Goal: Information Seeking & Learning: Find specific page/section

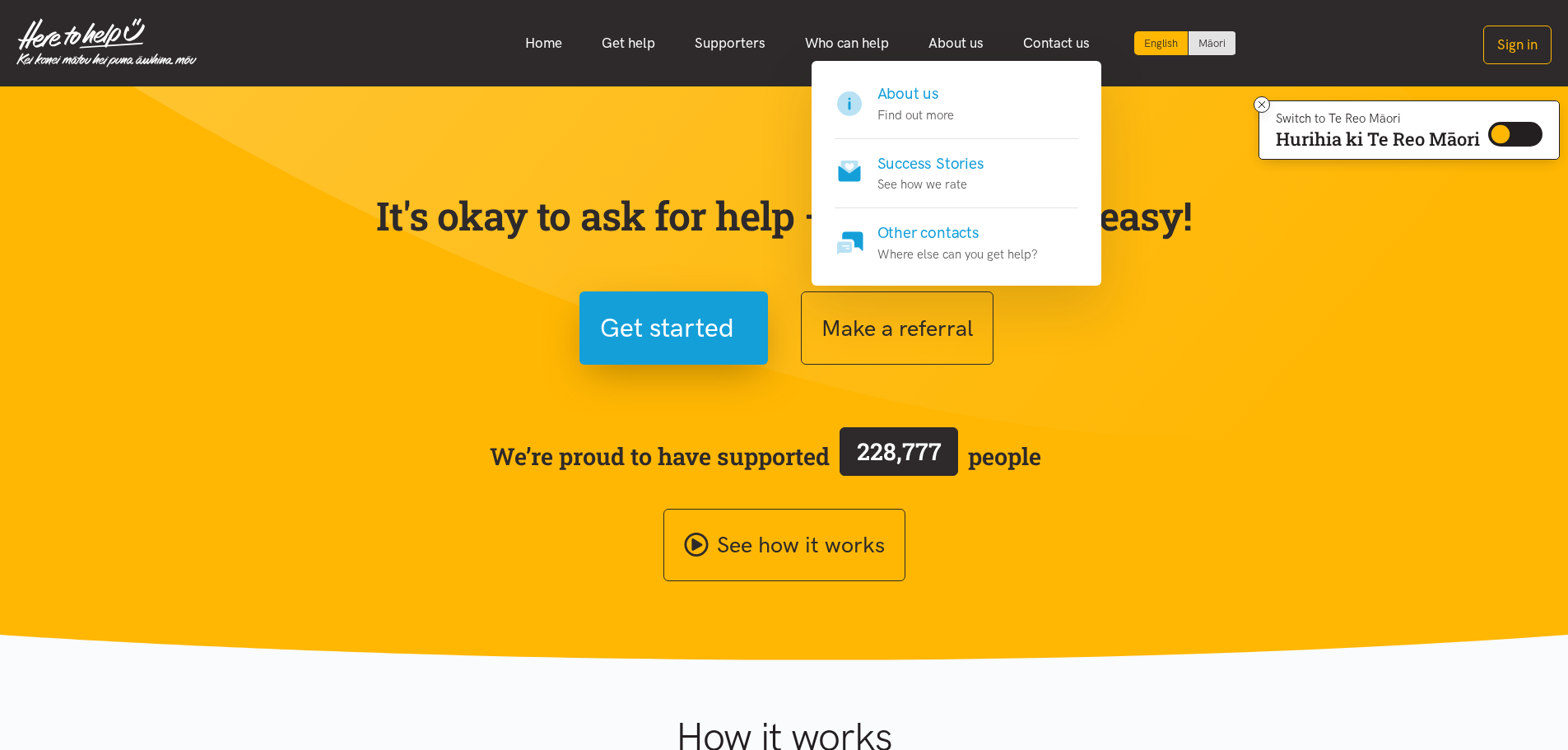
click at [925, 120] on p "Find out more" at bounding box center [915, 114] width 76 height 19
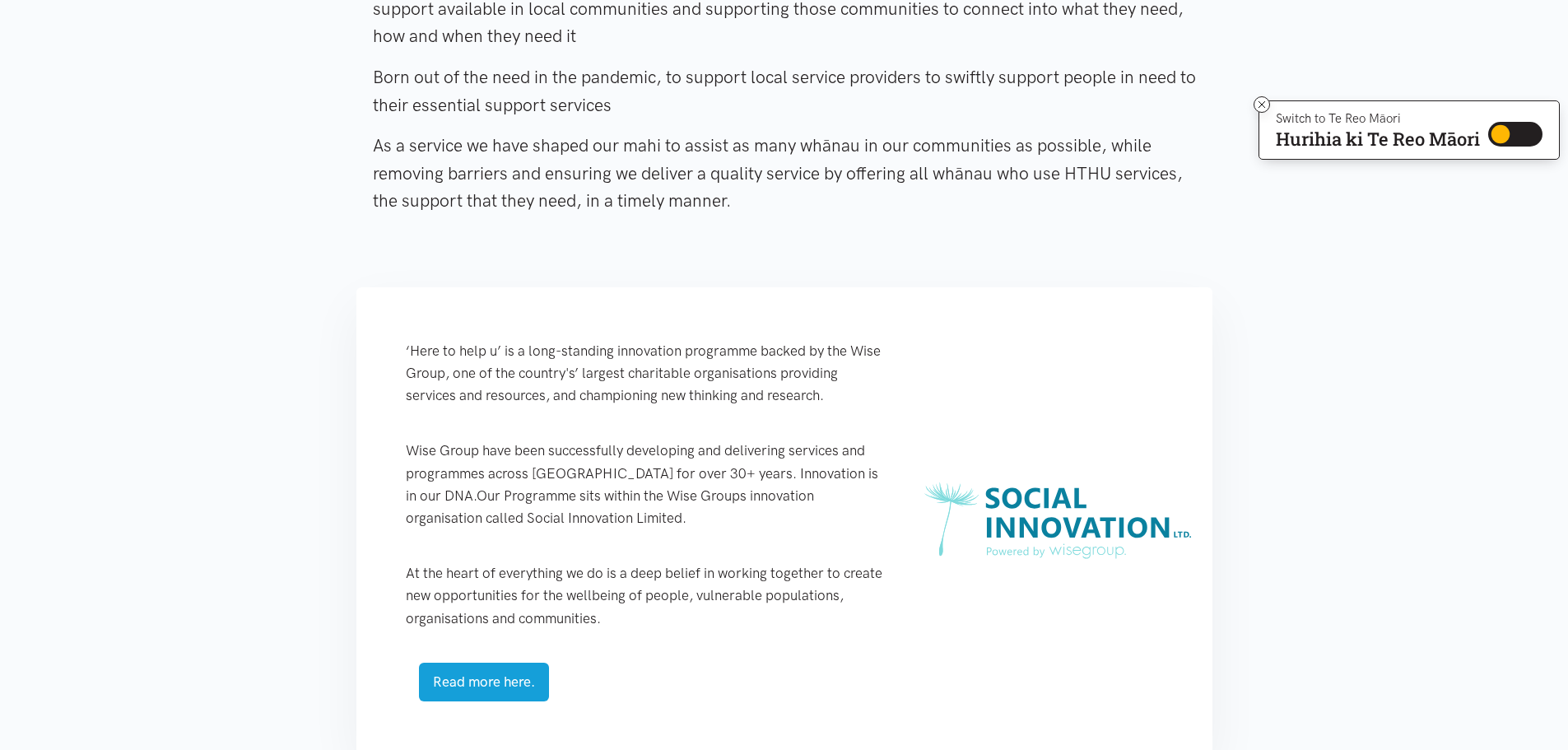
scroll to position [165, 0]
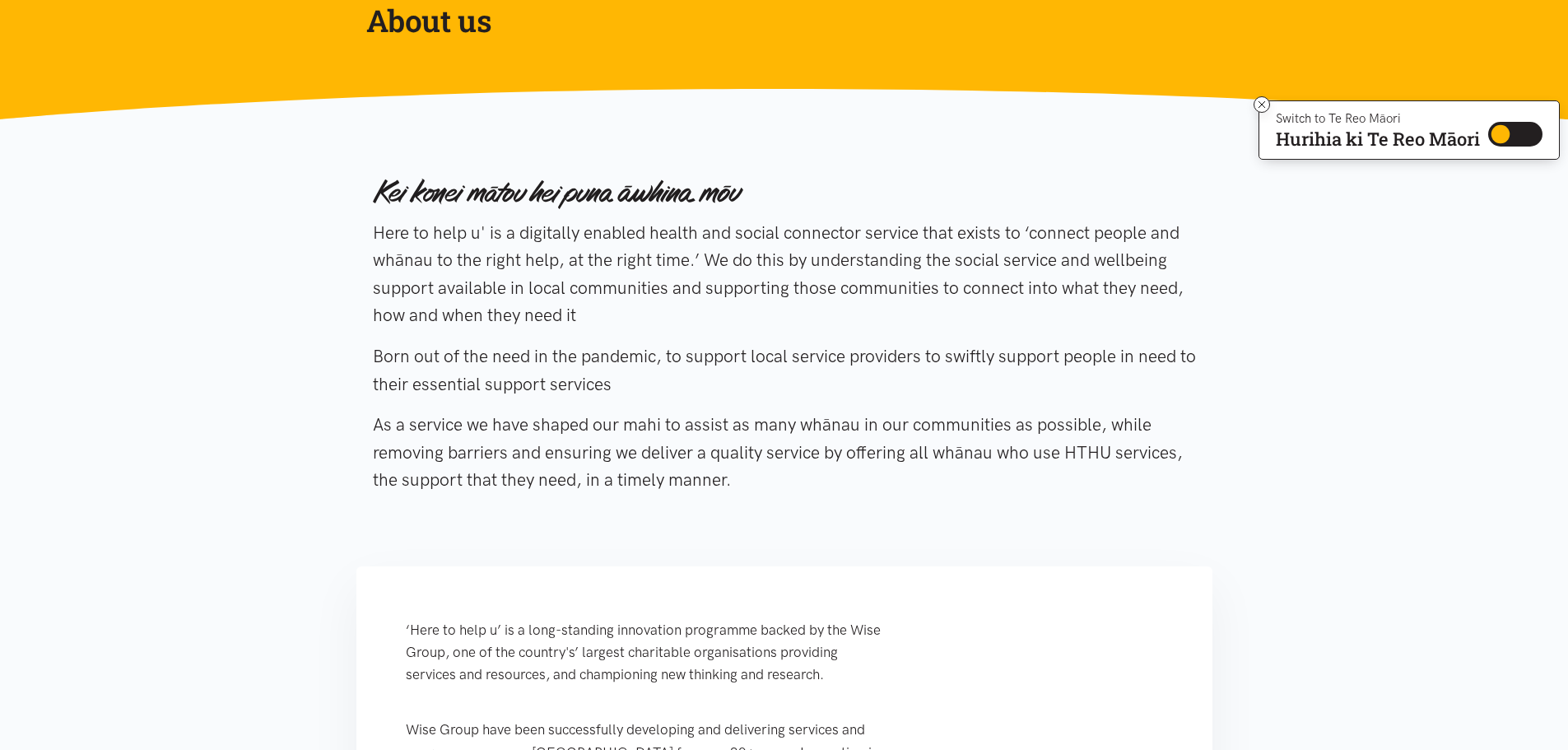
drag, startPoint x: 538, startPoint y: 231, endPoint x: 943, endPoint y: 380, distance: 431.5
click at [943, 380] on div "Here to help u' is a digitally enabled health and social connector service that…" at bounding box center [784, 338] width 823 height 358
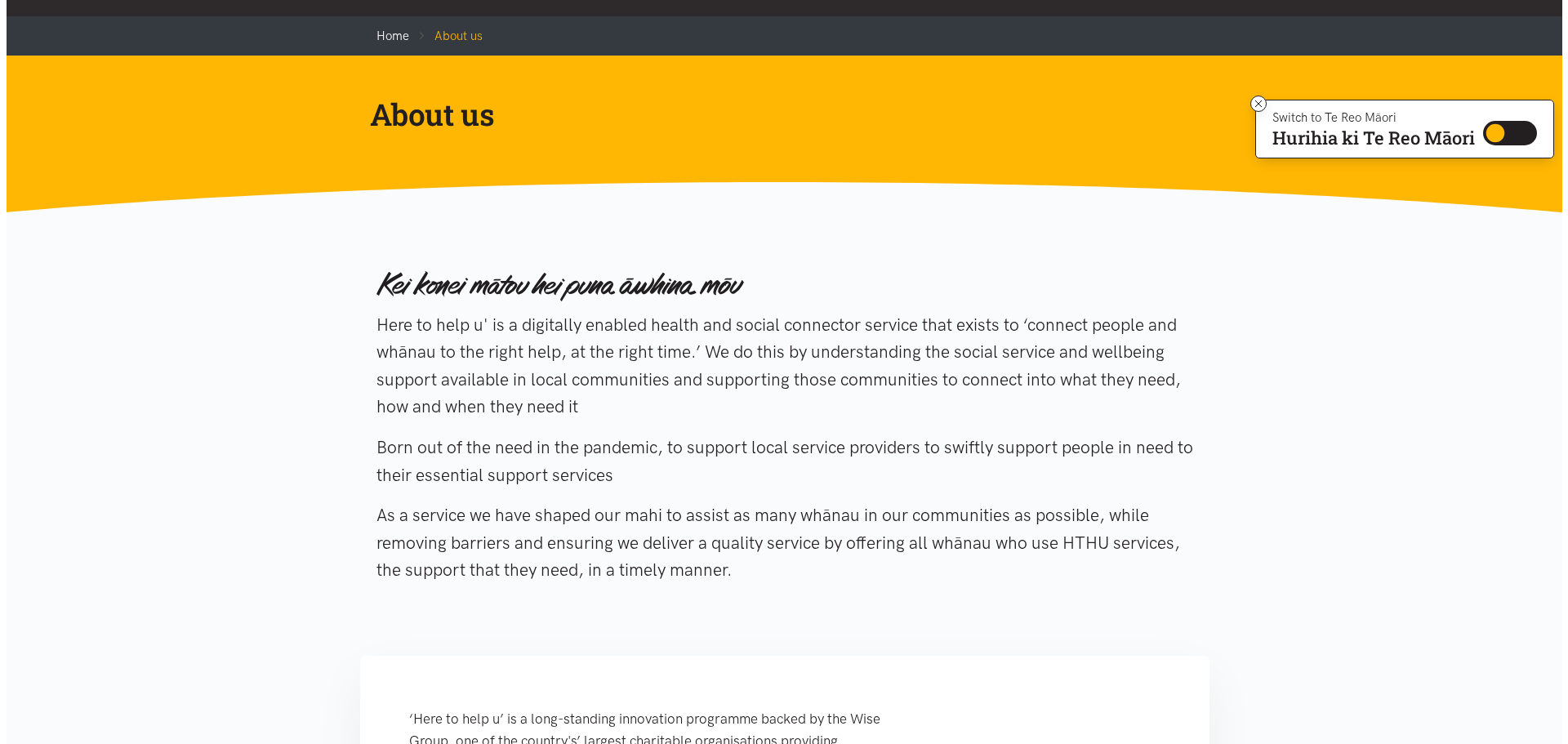
scroll to position [0, 0]
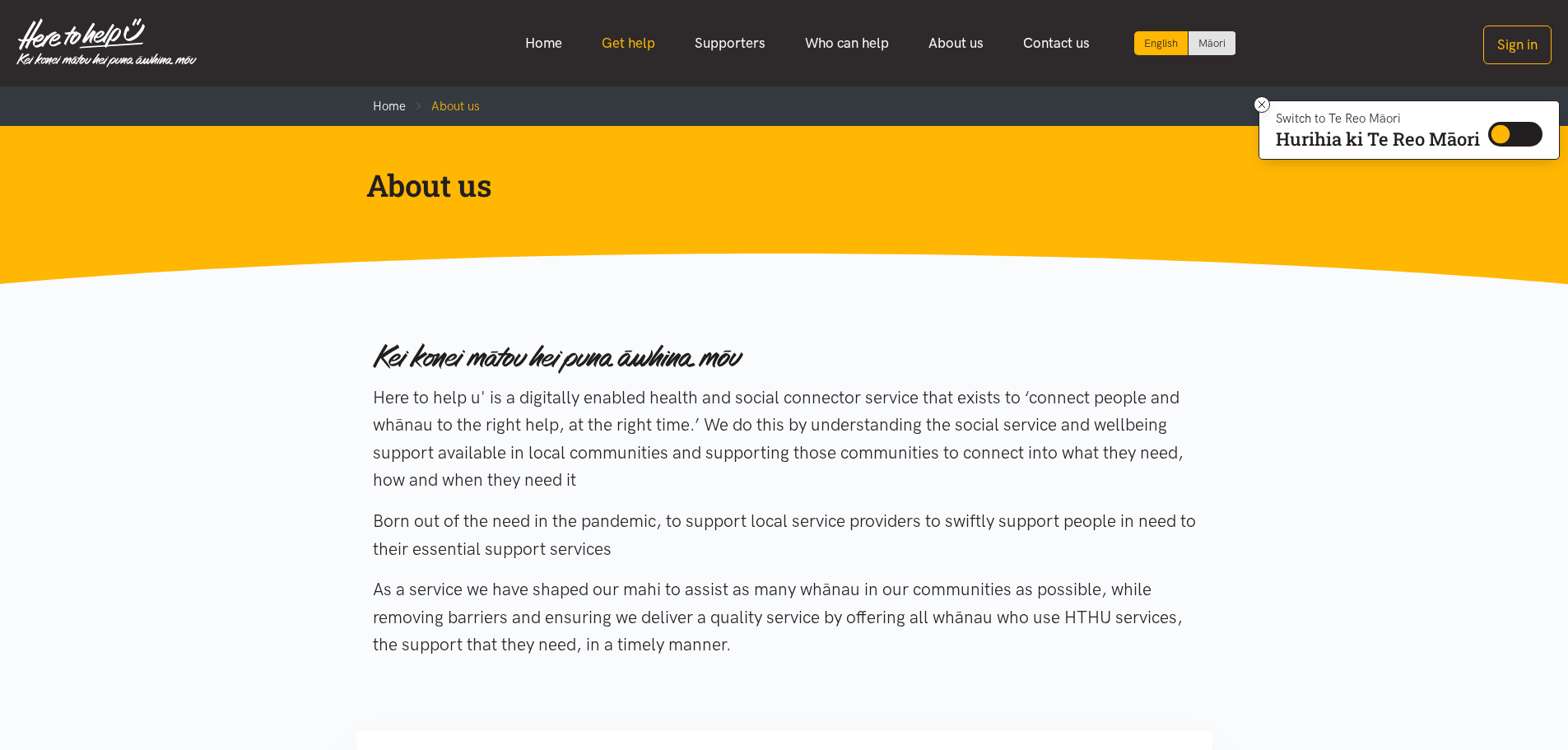
click at [618, 47] on link "Get help" at bounding box center [628, 43] width 93 height 35
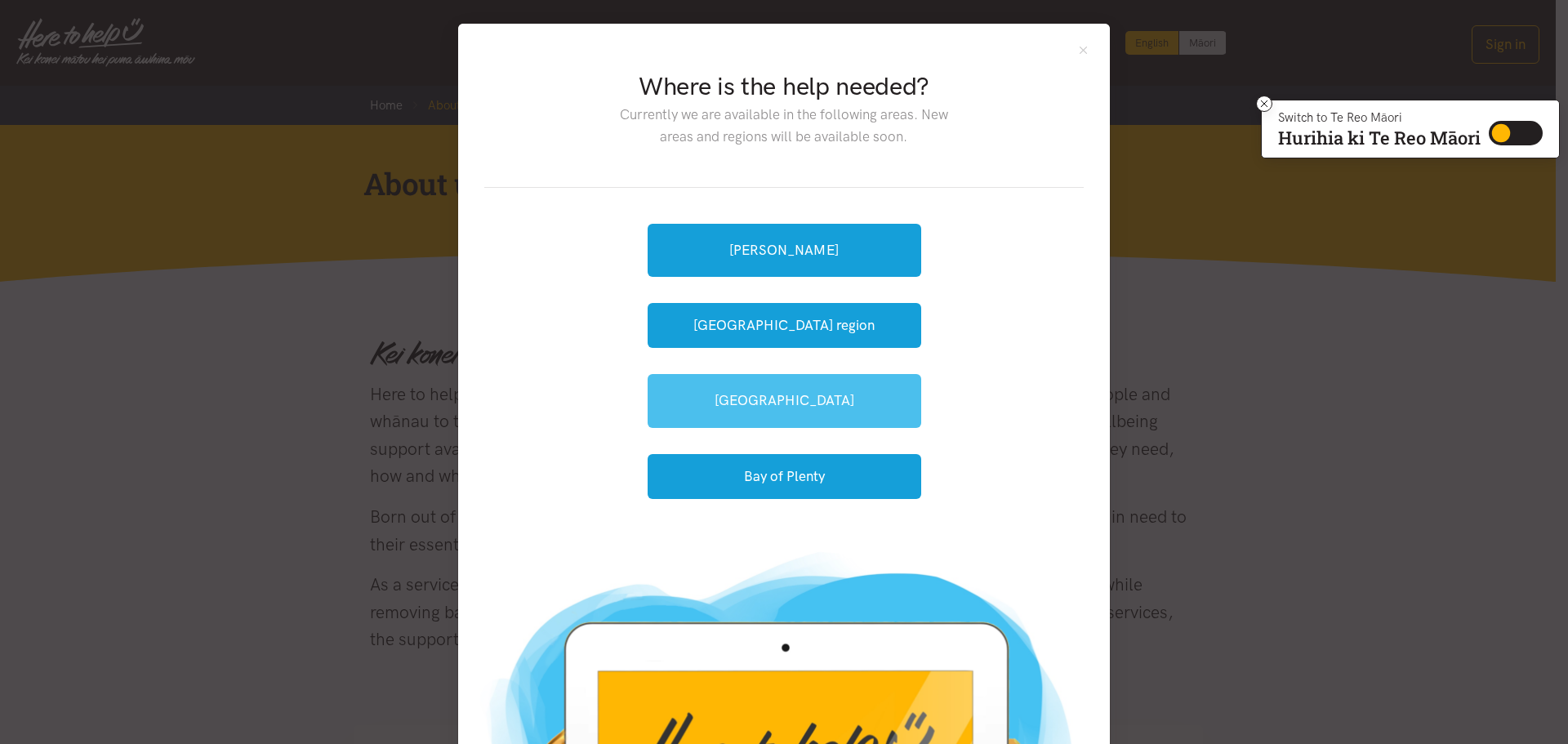
click at [874, 403] on link "[GEOGRAPHIC_DATA]" at bounding box center [784, 401] width 274 height 53
